Goal: Contribute content: Add original content to the website for others to see

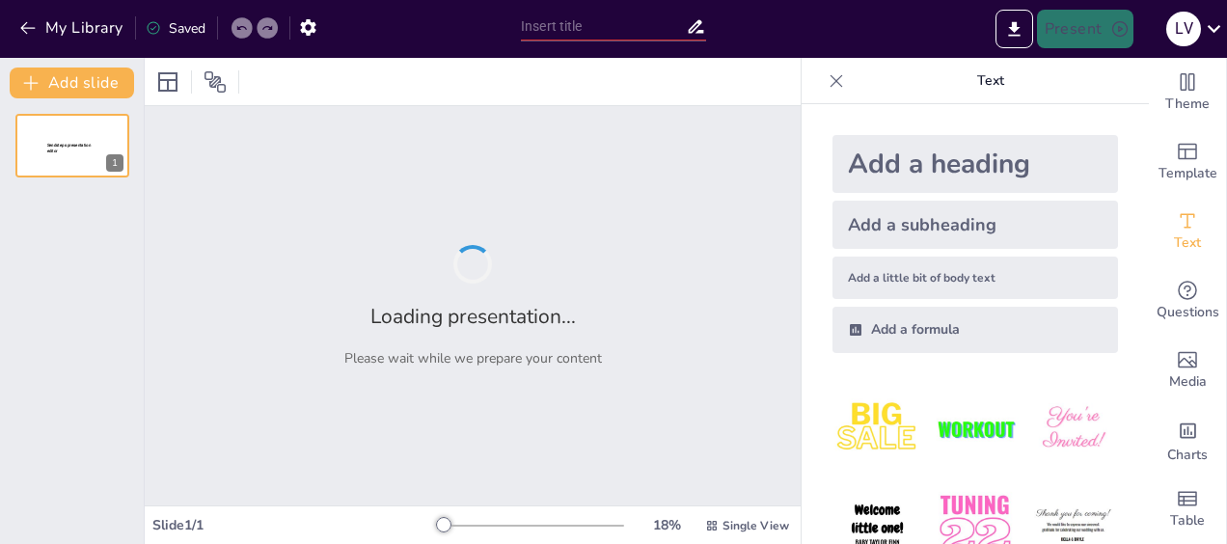
type input "New Sendsteps"
type input "Imported Powerpoint lezing jonge kind [PERSON_NAME].pptx"
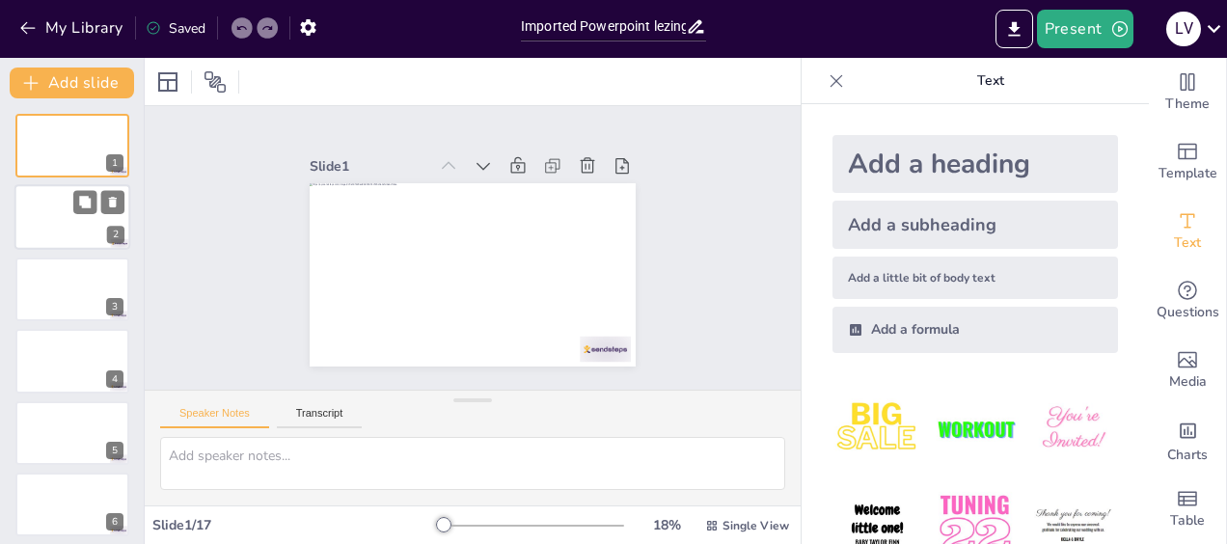
click at [18, 230] on div at bounding box center [72, 218] width 116 height 66
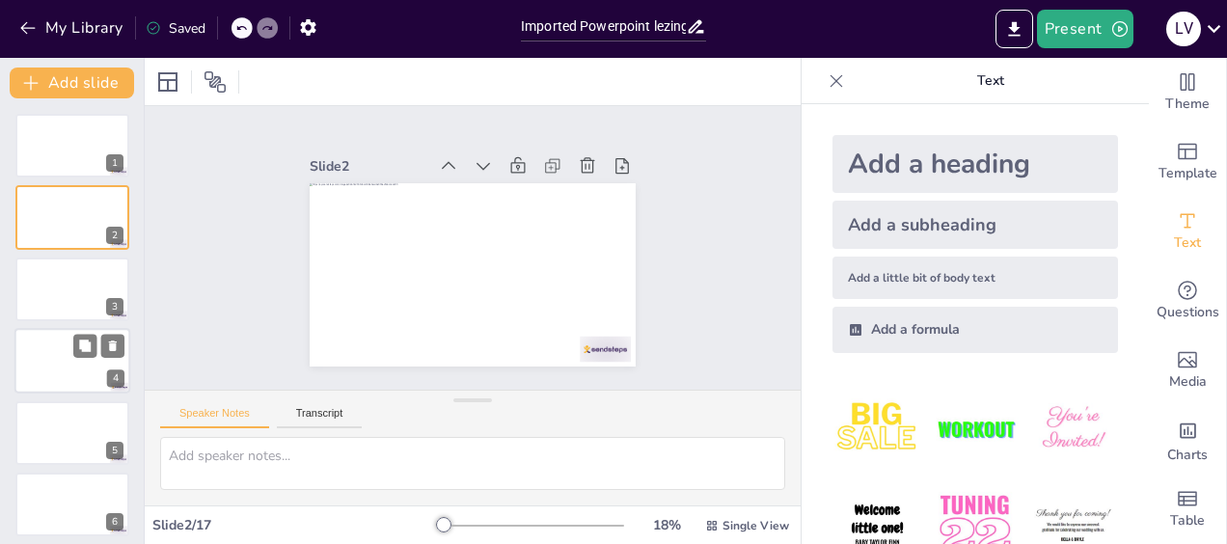
click at [69, 368] on div at bounding box center [72, 361] width 116 height 66
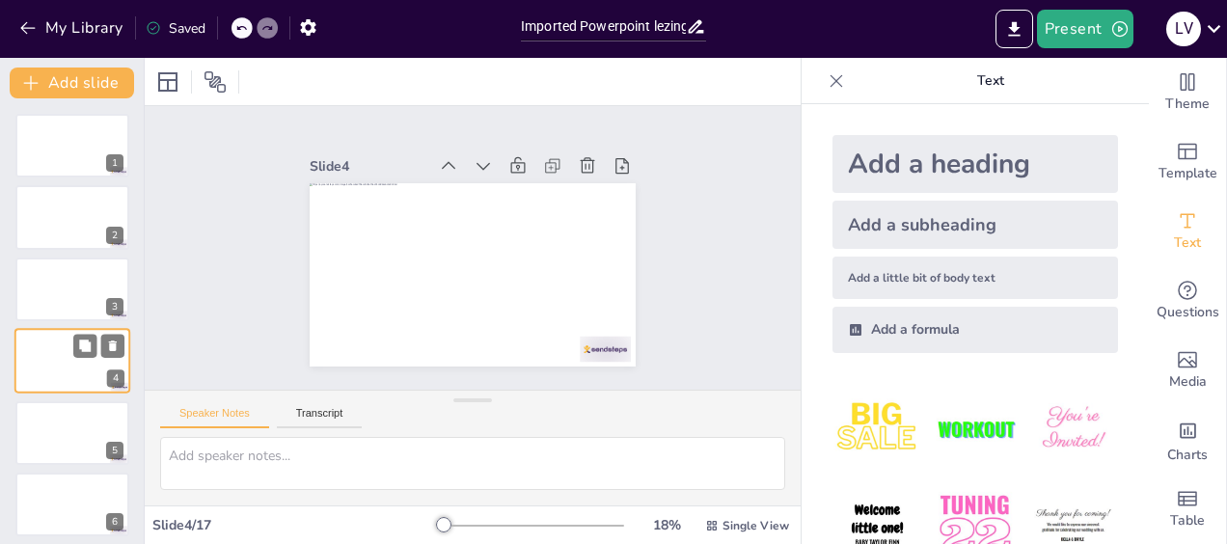
scroll to position [40, 0]
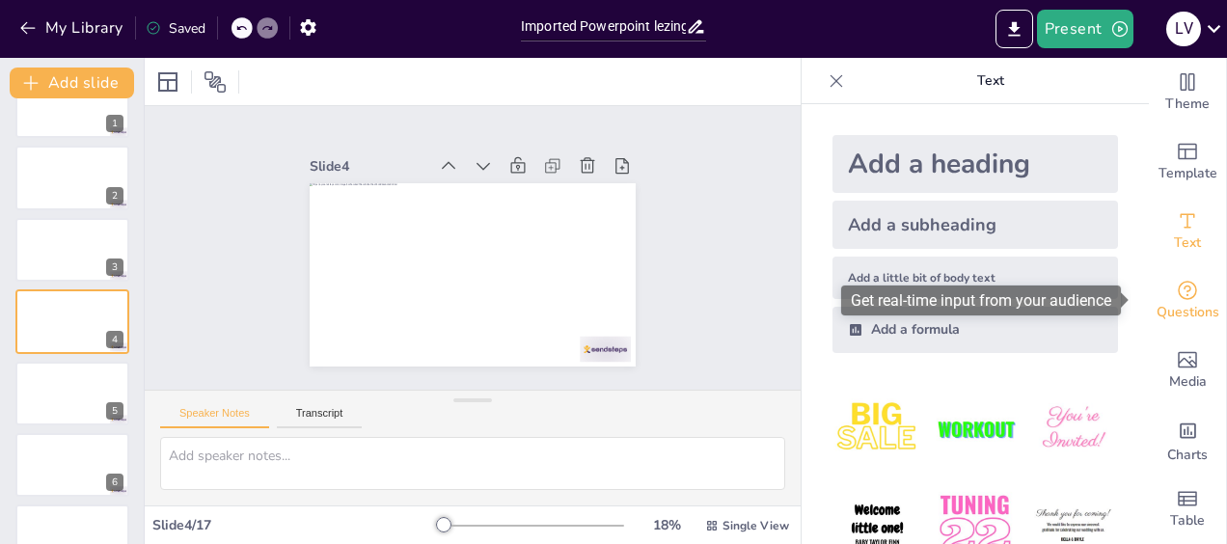
click at [1178, 289] on icon "Get real-time input from your audience" at bounding box center [1187, 290] width 19 height 19
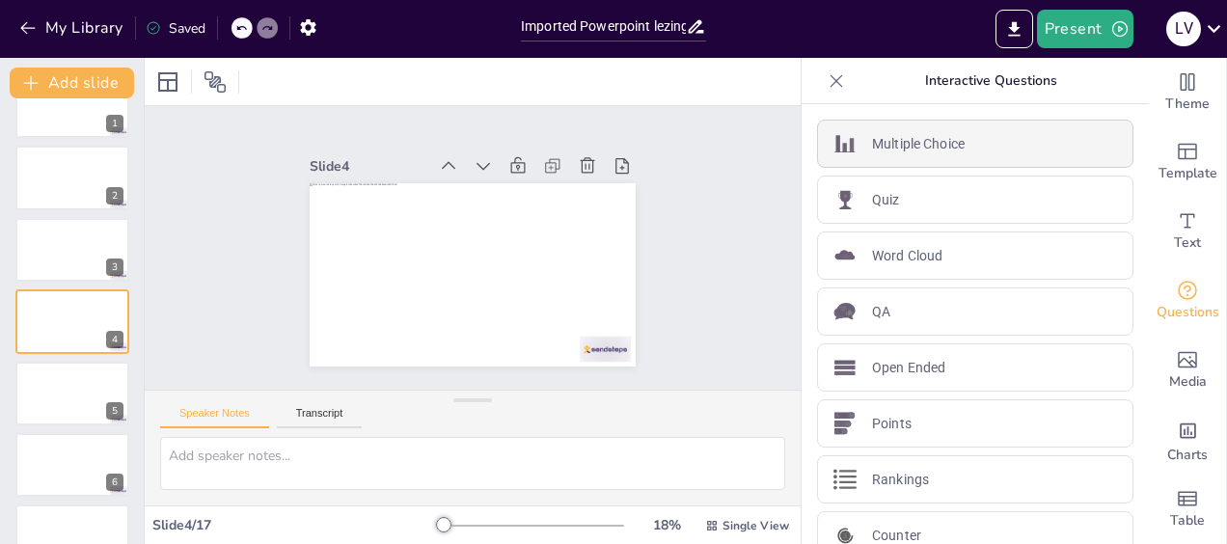
click at [1012, 153] on div "Multiple Choice" at bounding box center [975, 144] width 316 height 48
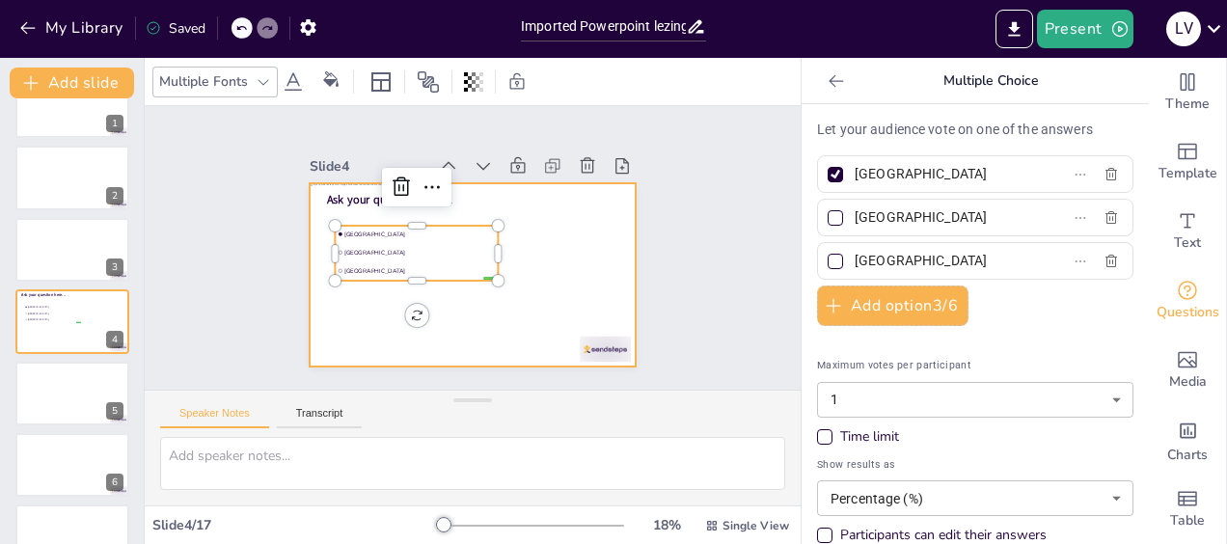
click at [457, 197] on div at bounding box center [466, 273] width 357 height 247
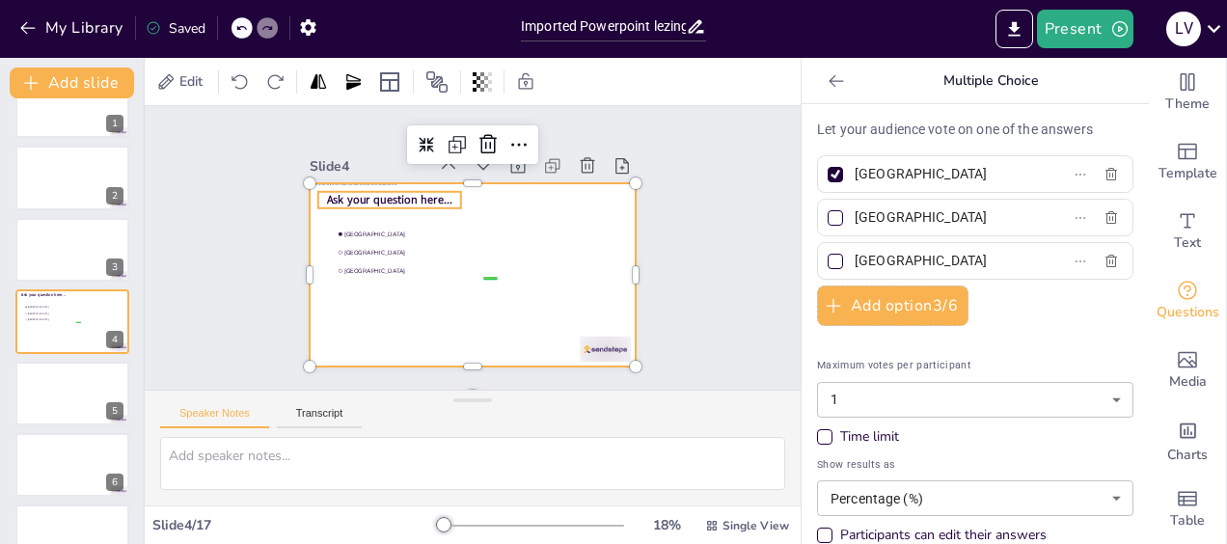
click at [395, 191] on span "Ask your question here..." at bounding box center [402, 183] width 126 height 41
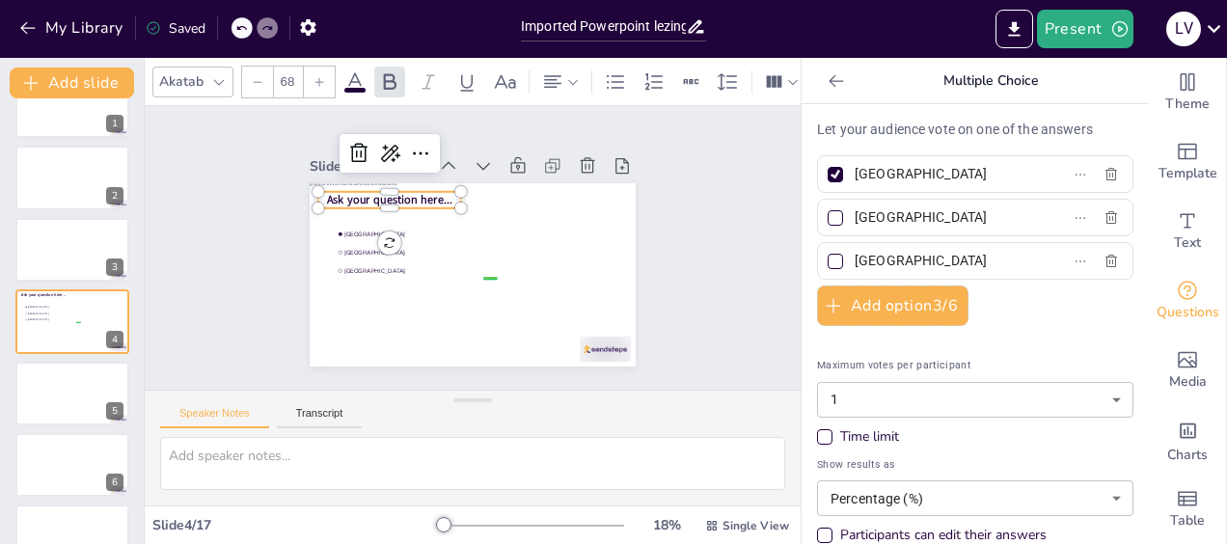
click at [466, 191] on span "Ask your question here..." at bounding box center [493, 154] width 54 height 124
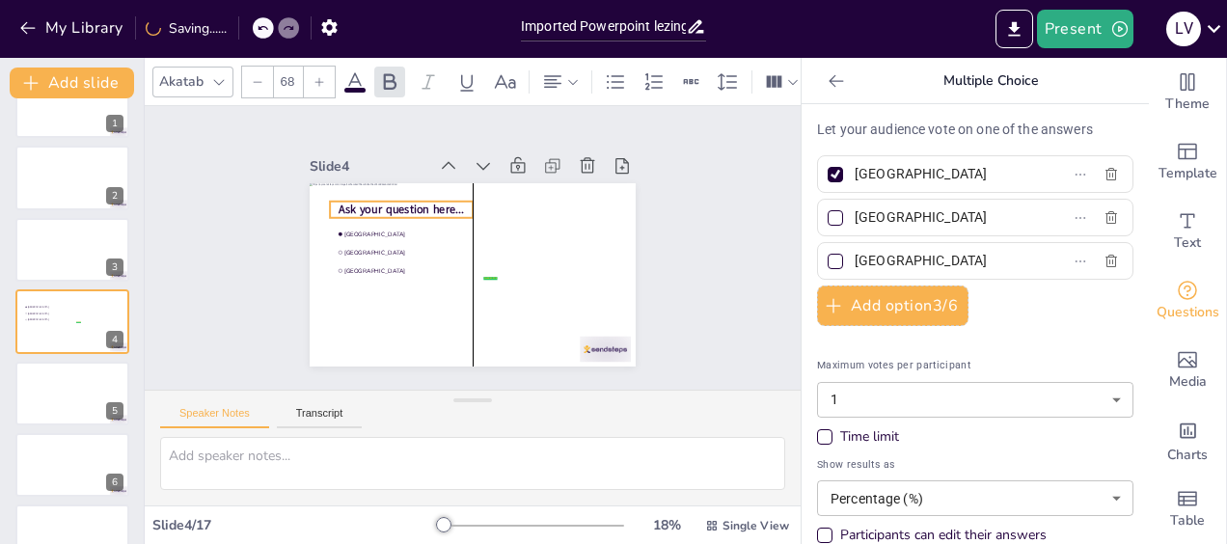
drag, startPoint x: 437, startPoint y: 193, endPoint x: 446, endPoint y: 203, distance: 13.0
click at [446, 203] on span "Ask your question here..." at bounding box center [430, 179] width 117 height 76
click at [431, 199] on span "Ask your question here..." at bounding box center [411, 195] width 126 height 41
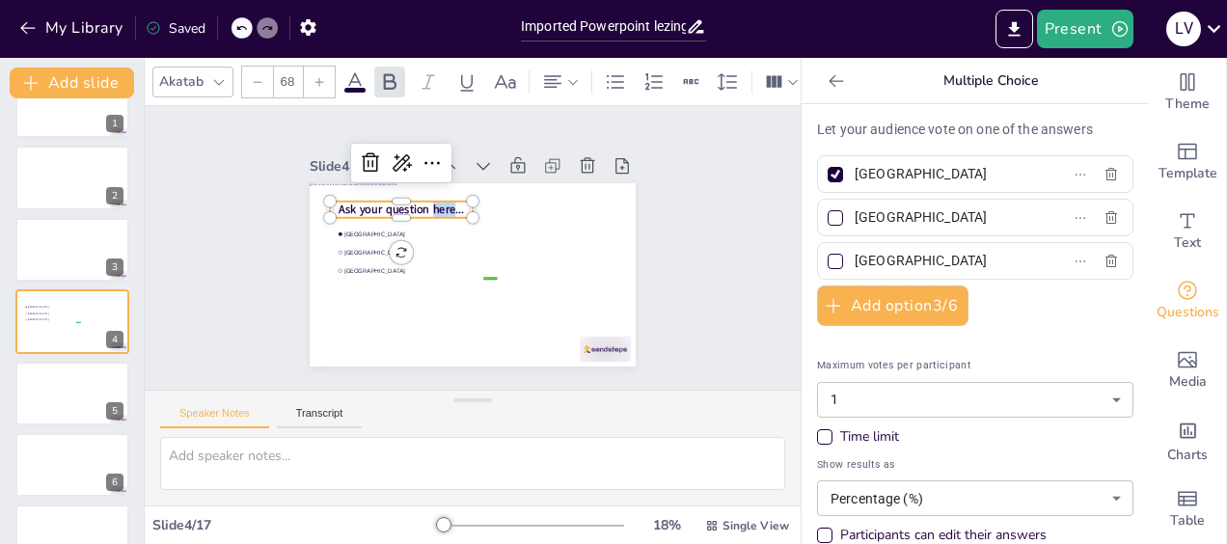
click at [431, 199] on span "Ask your question here..." at bounding box center [423, 184] width 121 height 66
click at [431, 199] on span "Ask your question here..." at bounding box center [417, 189] width 124 height 54
